Goal: Task Accomplishment & Management: Use online tool/utility

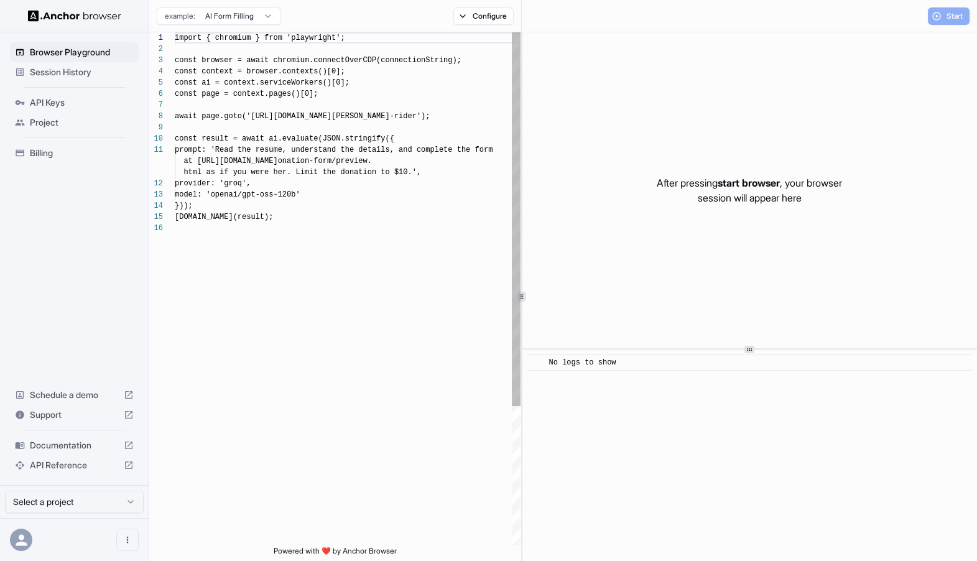
scroll to position [112, 0]
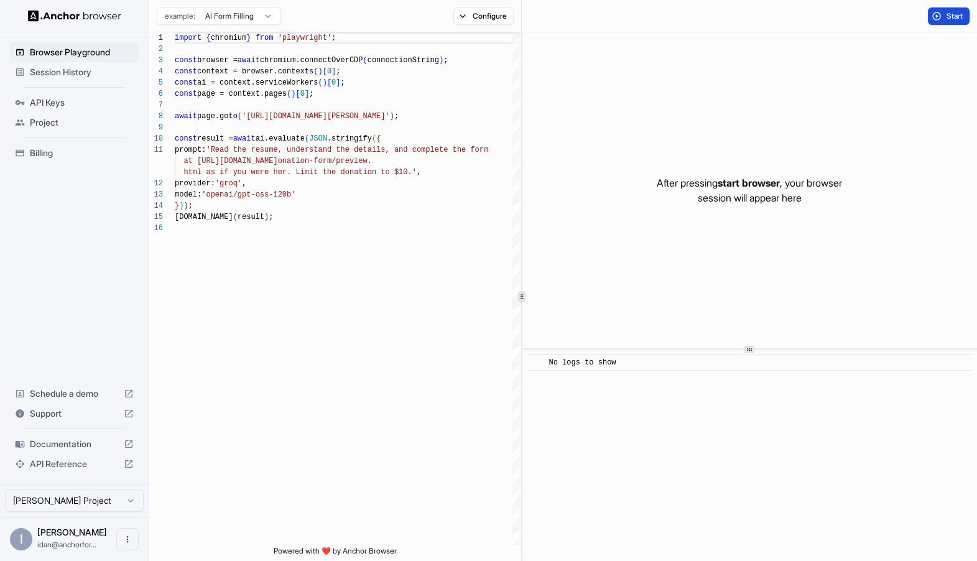
click at [940, 12] on button "Start" at bounding box center [949, 15] width 42 height 17
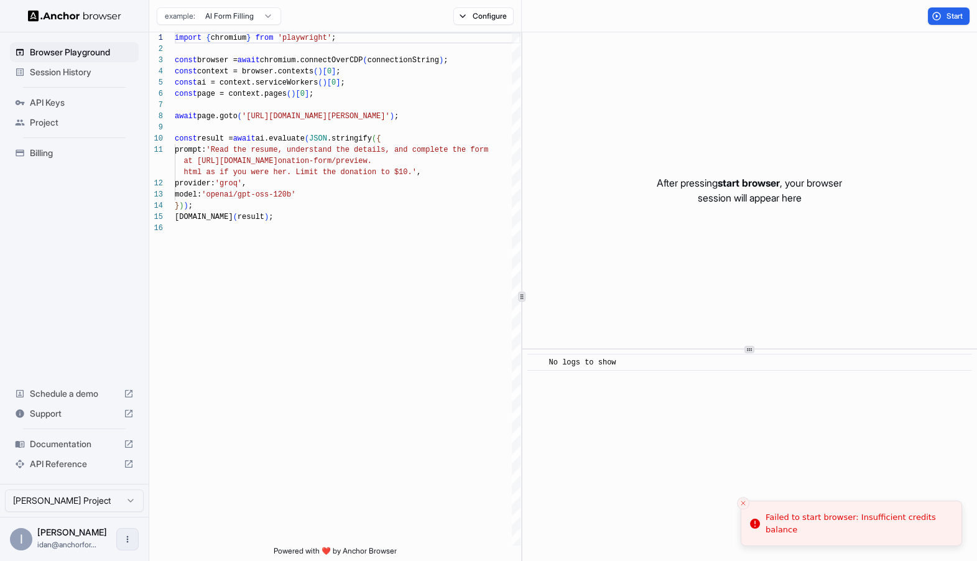
click at [126, 535] on icon "Open menu" at bounding box center [127, 539] width 10 height 10
click at [85, 544] on div at bounding box center [105, 539] width 50 height 12
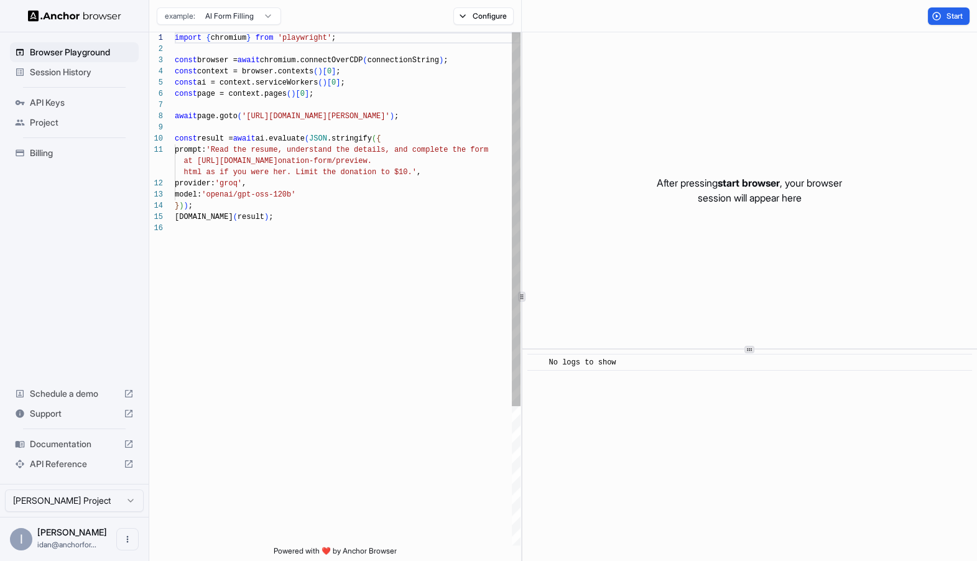
scroll to position [112, 0]
click at [131, 539] on icon "Open menu" at bounding box center [127, 539] width 10 height 10
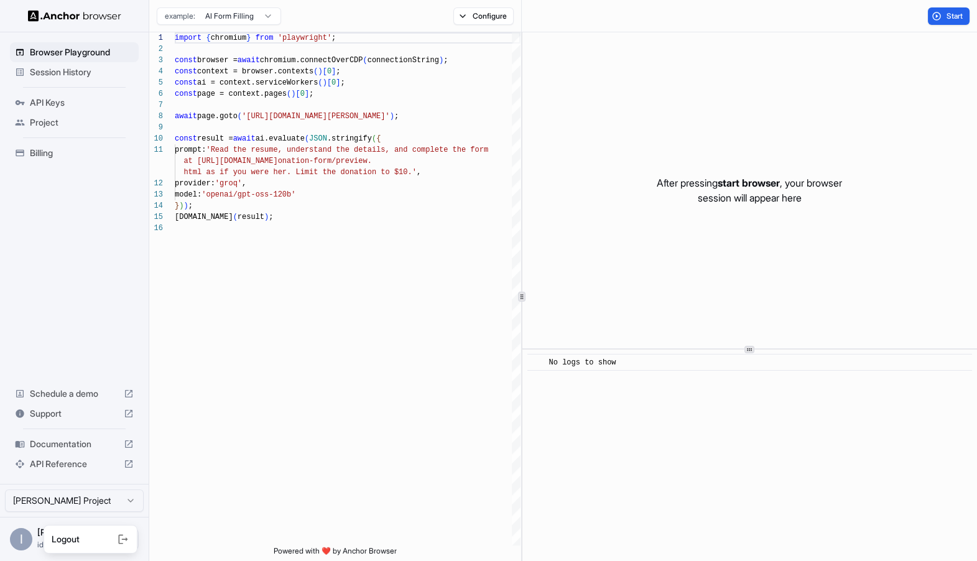
click at [116, 538] on div at bounding box center [105, 539] width 50 height 12
